Goal: Task Accomplishment & Management: Use online tool/utility

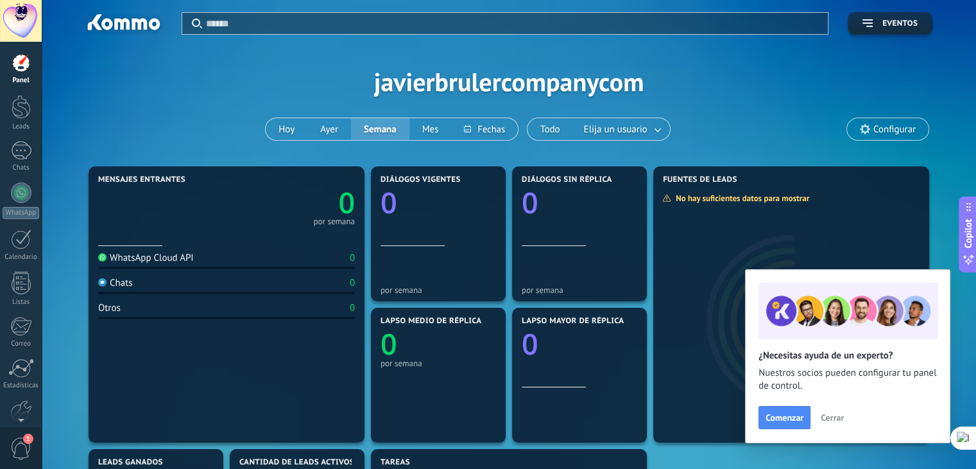
click at [832, 419] on span "Cerrar" at bounding box center [832, 417] width 23 height 9
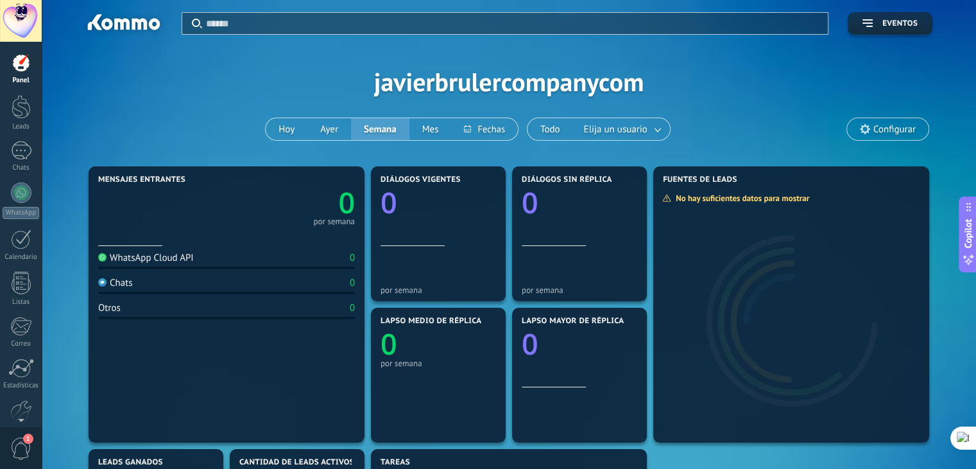
click at [21, 76] on div "Panel" at bounding box center [21, 80] width 37 height 8
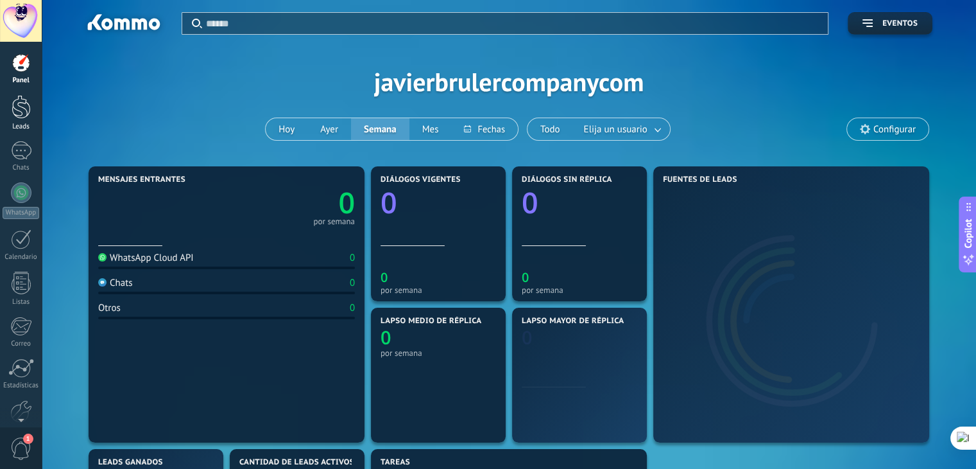
click at [23, 117] on div at bounding box center [21, 107] width 19 height 24
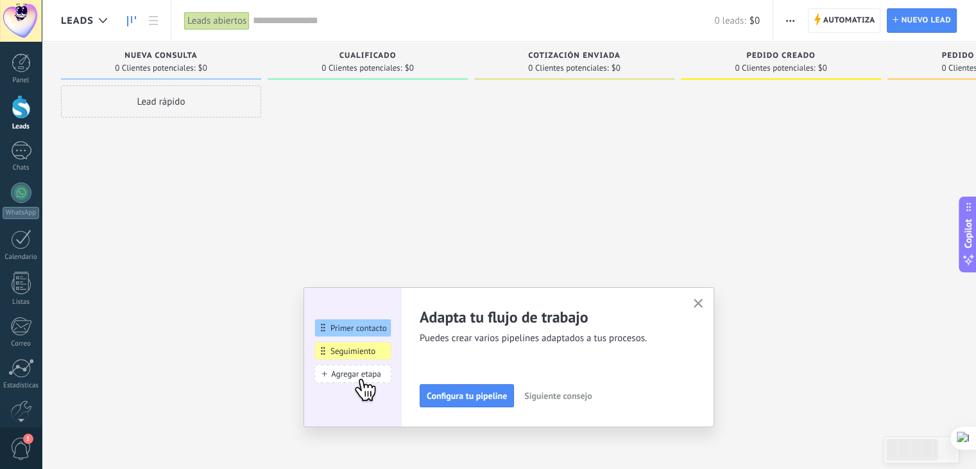
click at [703, 300] on icon "button" at bounding box center [699, 303] width 10 height 10
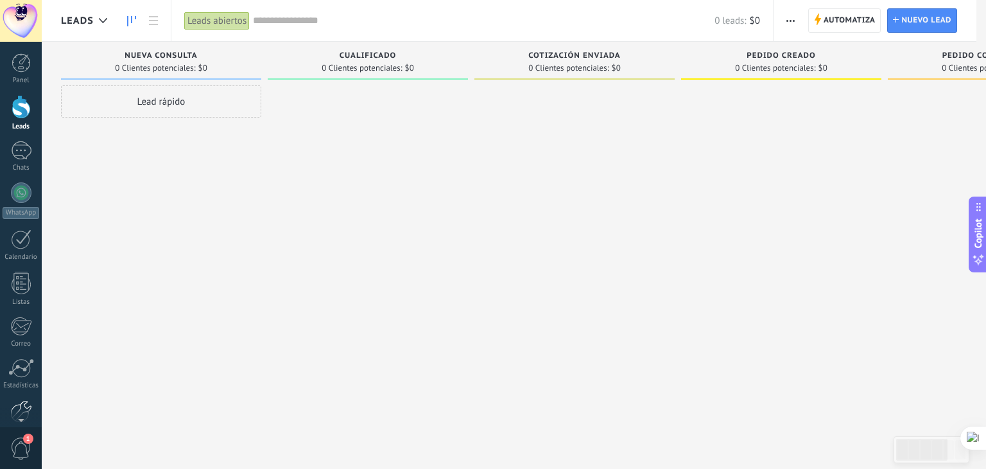
click at [26, 404] on div at bounding box center [21, 411] width 22 height 22
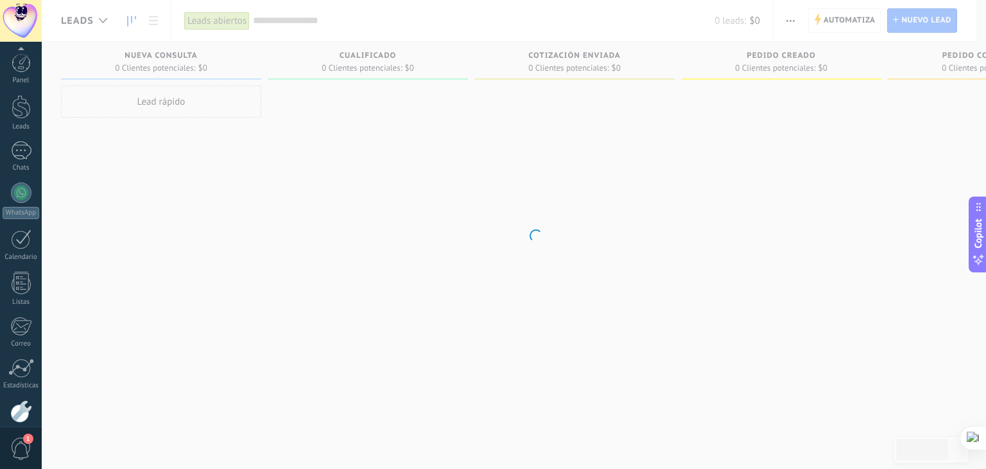
scroll to position [65, 0]
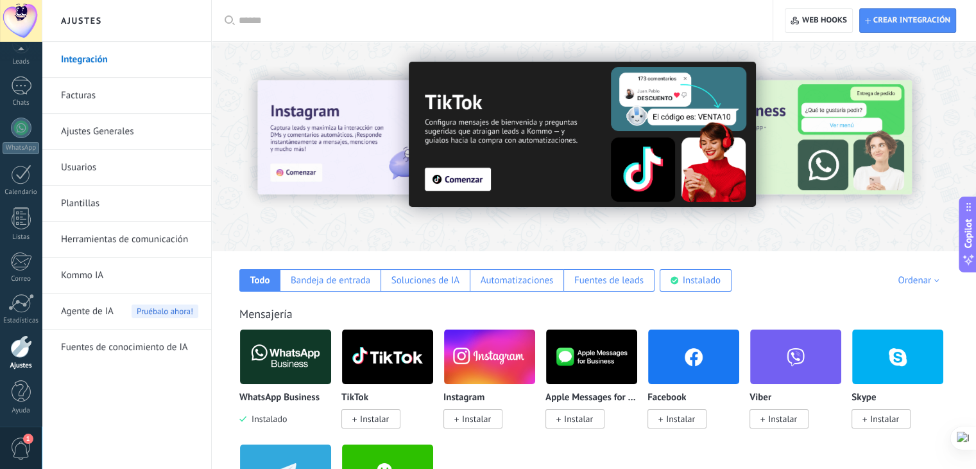
click at [825, 151] on div at bounding box center [912, 146] width 289 height 116
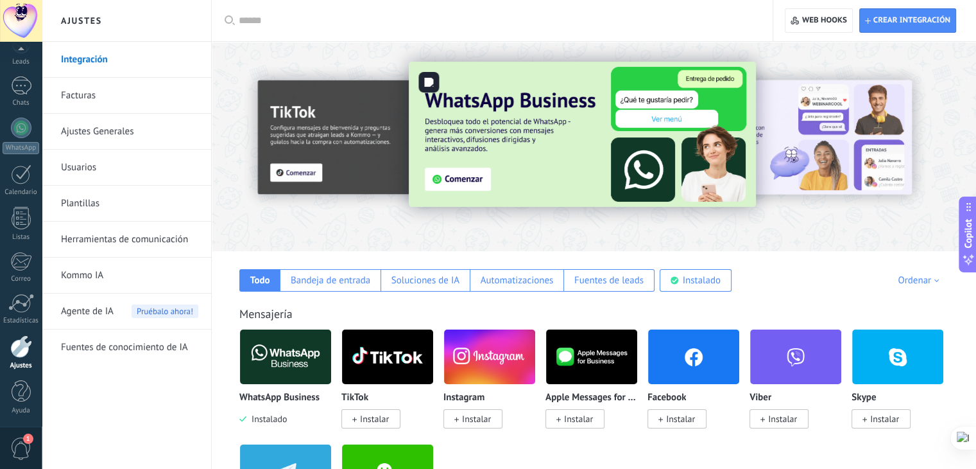
click at [467, 185] on img at bounding box center [582, 134] width 347 height 145
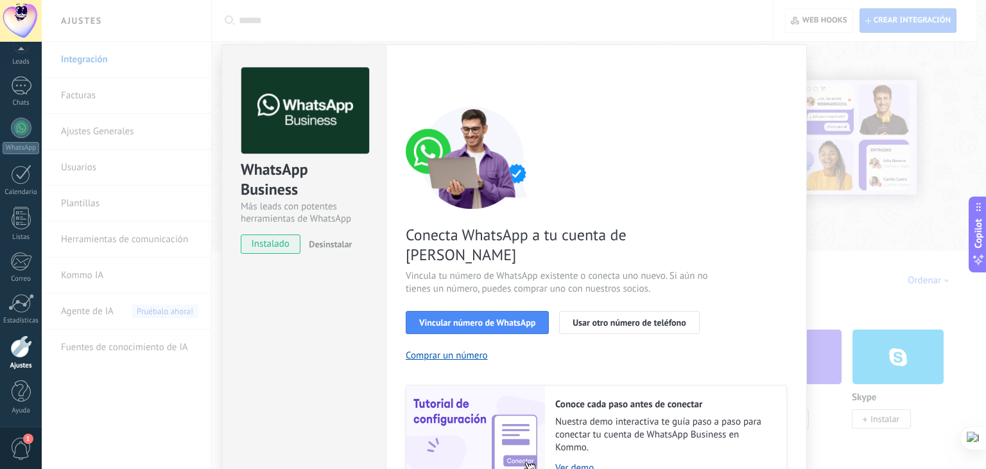
scroll to position [55, 0]
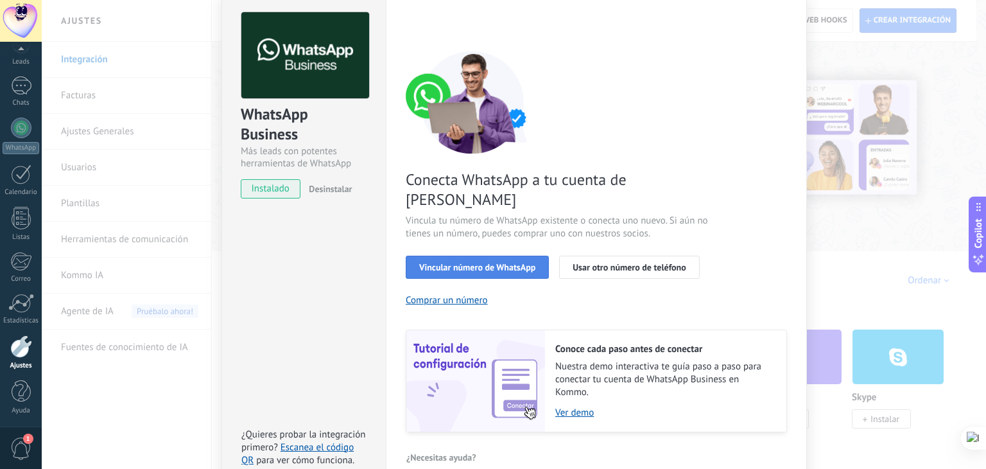
click at [475, 263] on span "Vincular número de WhatsApp" at bounding box center [477, 267] width 116 height 9
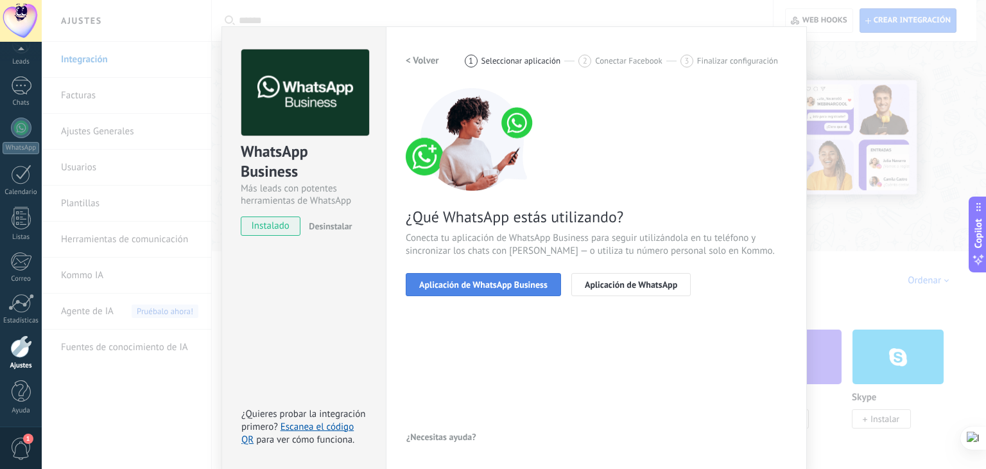
click at [474, 283] on span "Aplicación de WhatsApp Business" at bounding box center [483, 284] width 128 height 9
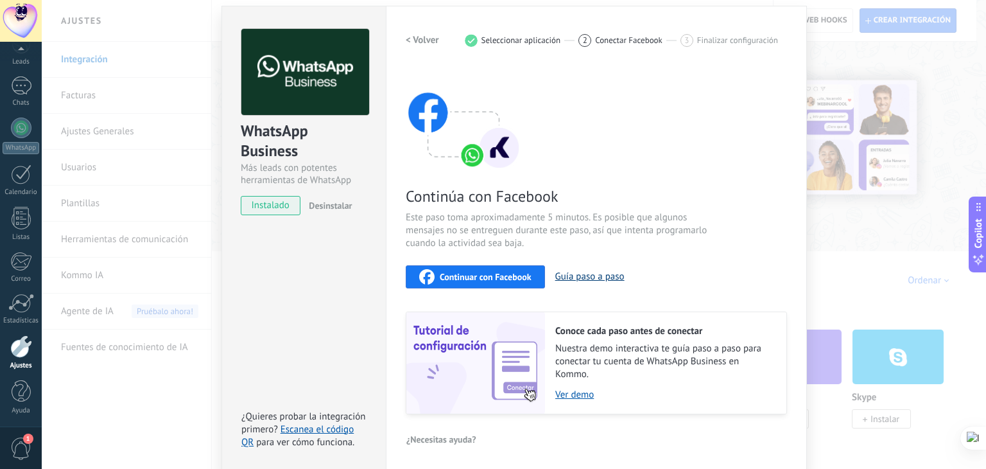
scroll to position [40, 0]
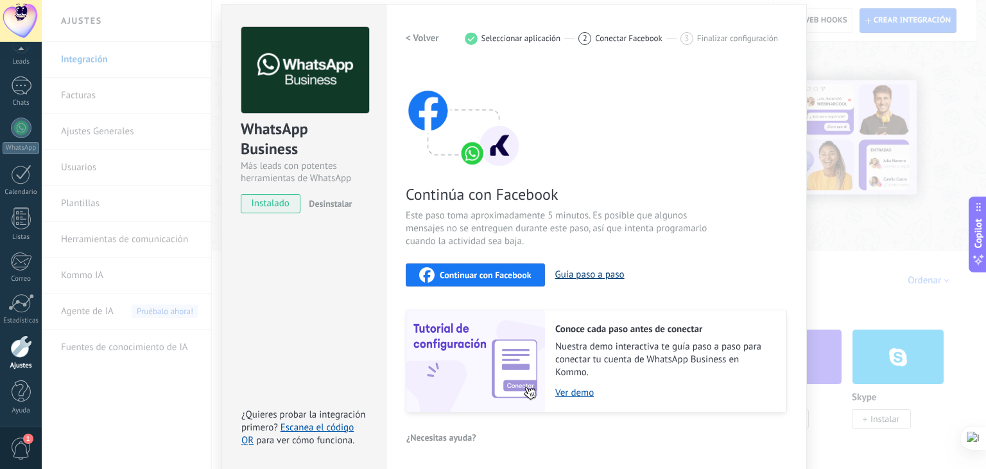
click at [578, 273] on button "Guía paso a paso" at bounding box center [589, 274] width 69 height 12
